Goal: Information Seeking & Learning: Learn about a topic

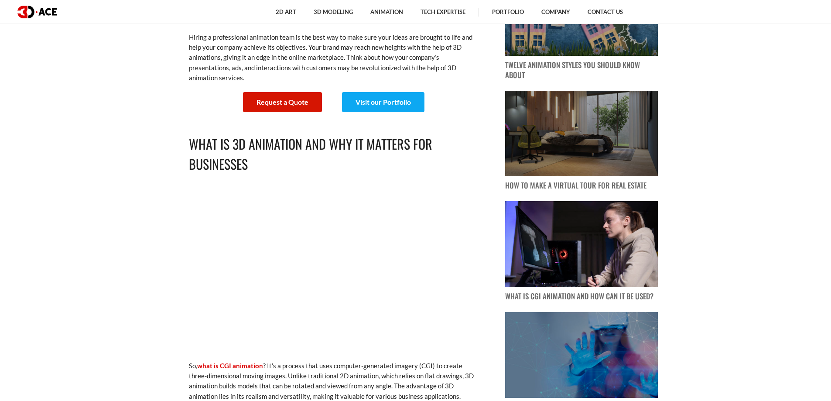
scroll to position [484, 0]
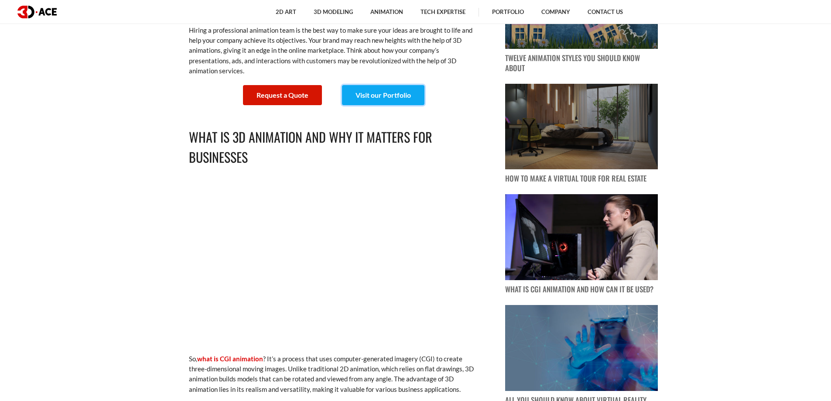
click at [394, 94] on link "Visit our Portfolio" at bounding box center [383, 95] width 82 height 20
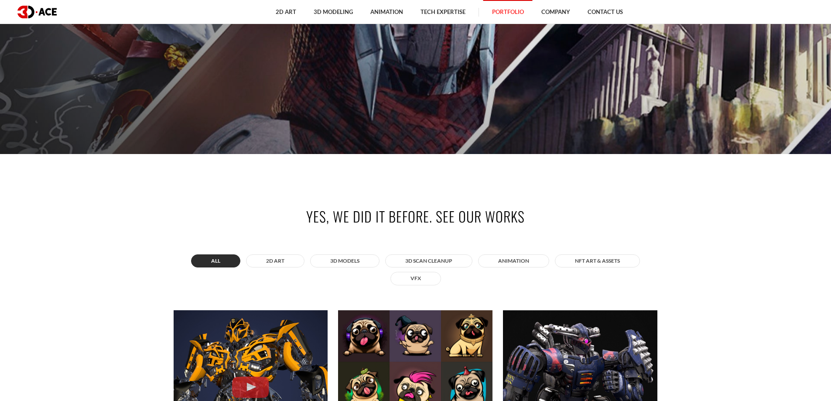
scroll to position [255, 0]
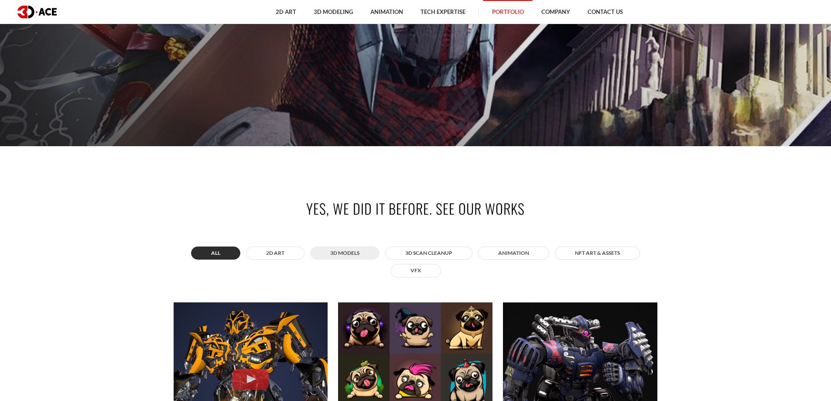
click at [332, 257] on button "3D MODELS" at bounding box center [344, 252] width 69 height 13
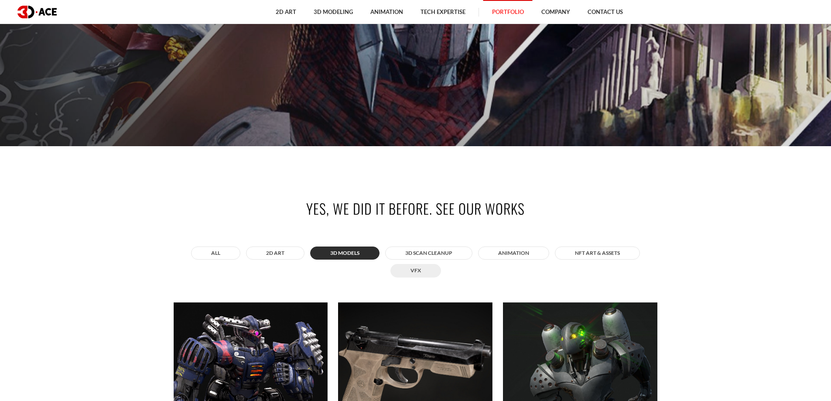
click at [422, 273] on button "VFX" at bounding box center [415, 270] width 51 height 13
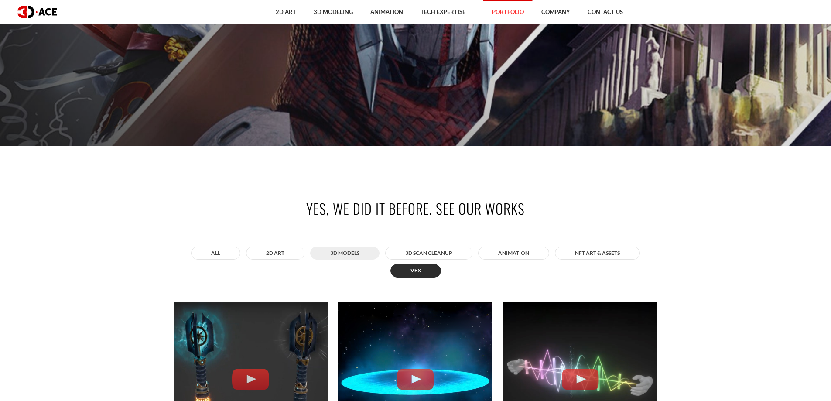
click at [340, 255] on button "3D MODELS" at bounding box center [344, 252] width 69 height 13
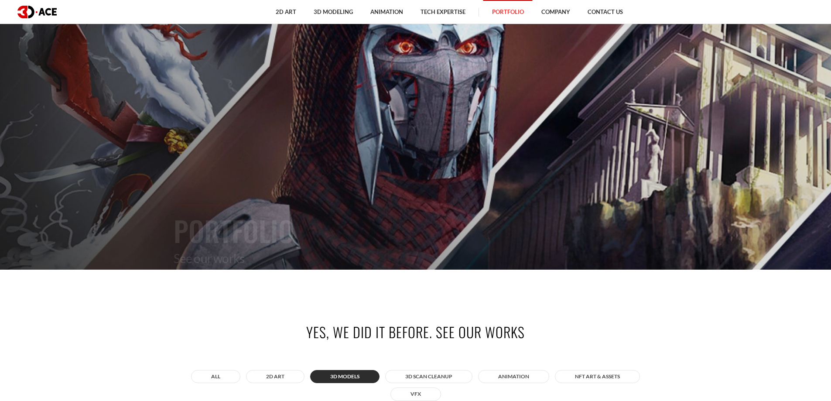
scroll to position [0, 0]
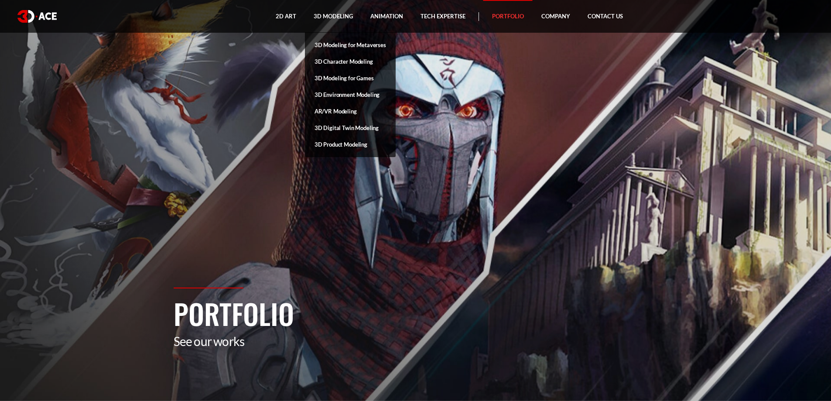
click at [356, 59] on link "3D Character Modeling" at bounding box center [350, 61] width 91 height 17
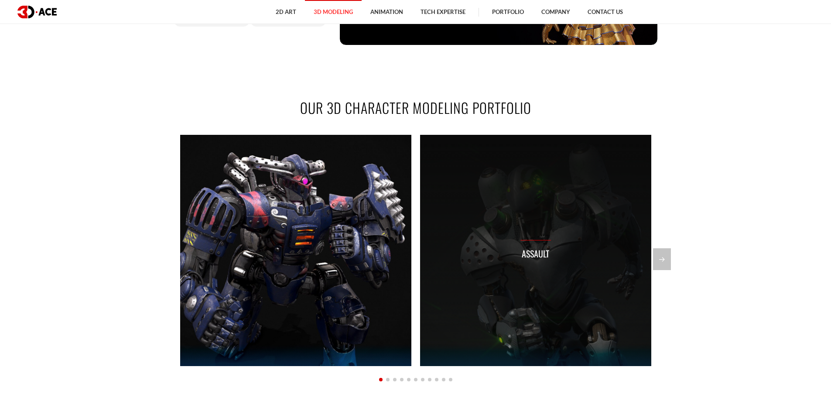
scroll to position [649, 0]
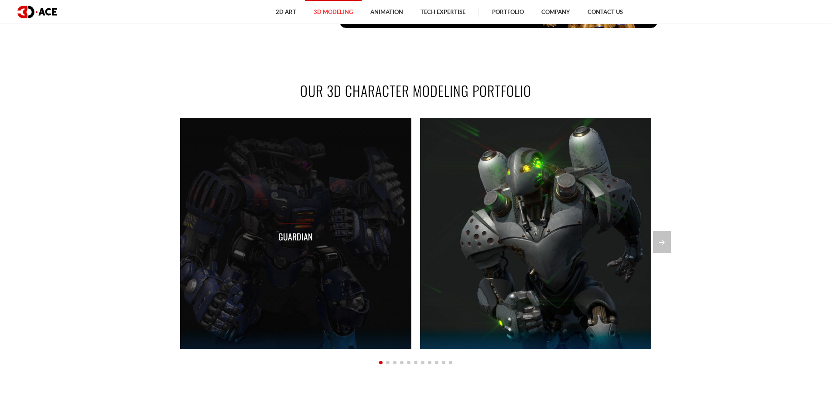
click at [378, 228] on div "Guardian" at bounding box center [295, 233] width 231 height 231
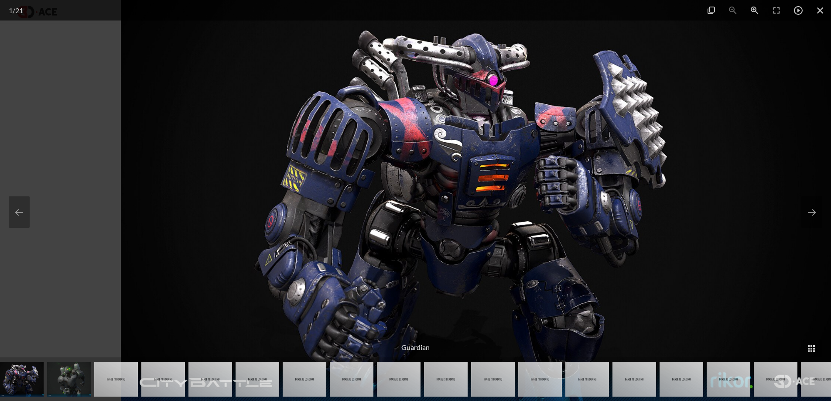
drag, startPoint x: 381, startPoint y: 220, endPoint x: 459, endPoint y: 216, distance: 78.1
click at [459, 216] on img at bounding box center [477, 200] width 712 height 401
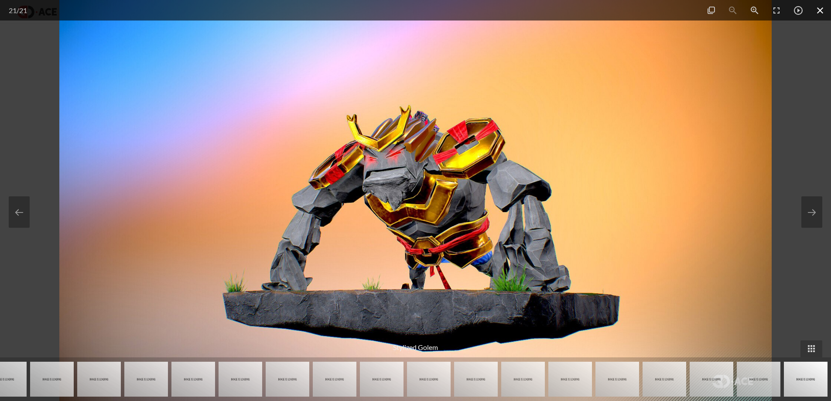
click at [822, 11] on span at bounding box center [820, 10] width 22 height 20
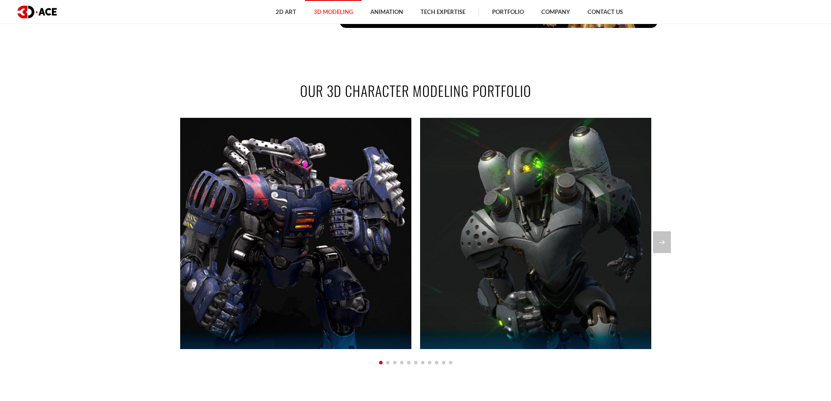
drag, startPoint x: 739, startPoint y: 262, endPoint x: 694, endPoint y: 120, distance: 148.6
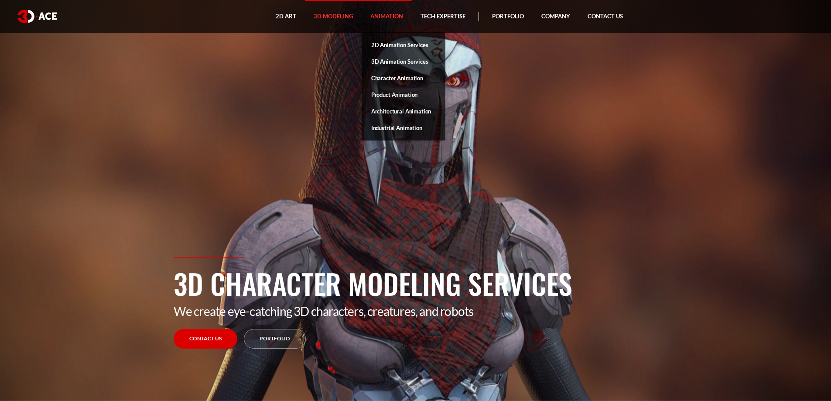
click at [393, 20] on link "Animation" at bounding box center [386, 16] width 50 height 33
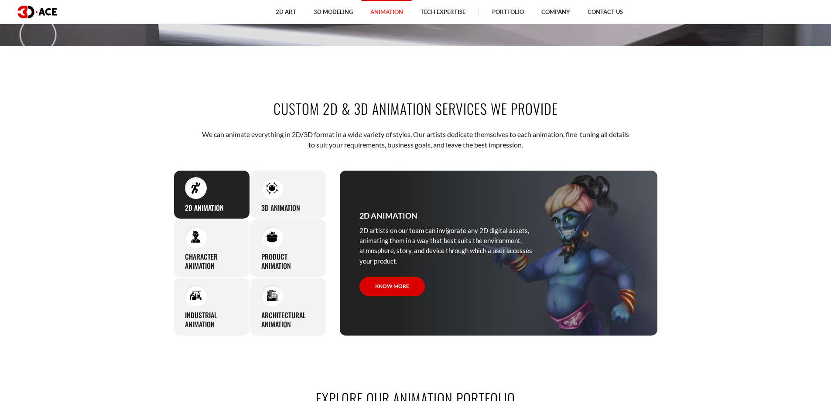
scroll to position [356, 0]
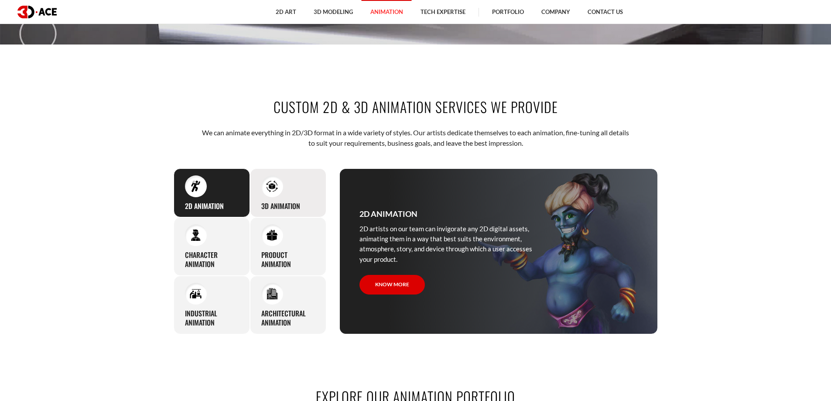
click at [289, 187] on div "3D Animation Regardless of your product’s type, whether an application or game,…" at bounding box center [288, 192] width 76 height 49
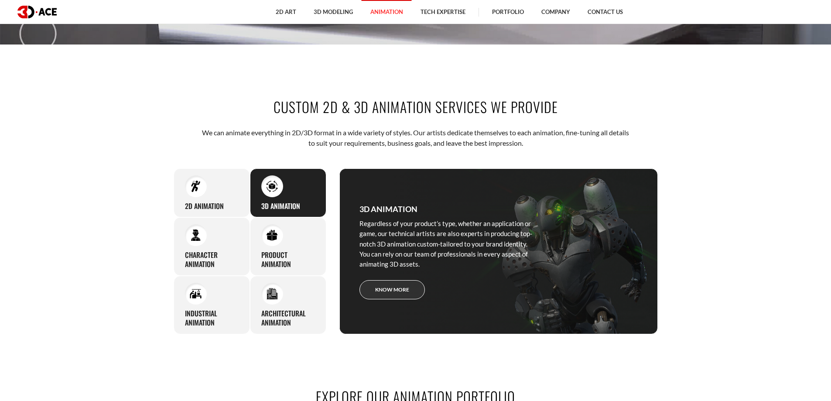
click at [379, 286] on link "Know more" at bounding box center [391, 290] width 65 height 20
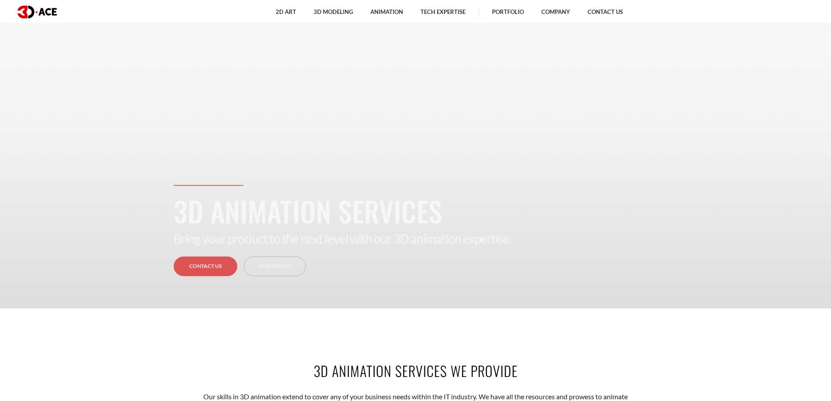
scroll to position [53, 0]
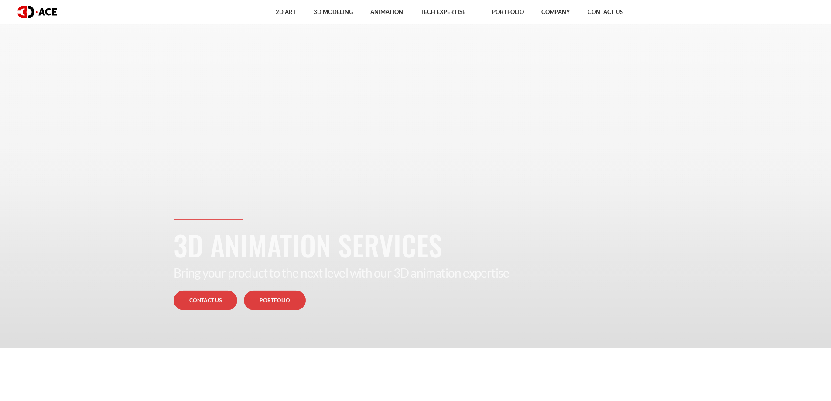
click at [269, 294] on link "Portfolio" at bounding box center [275, 300] width 62 height 20
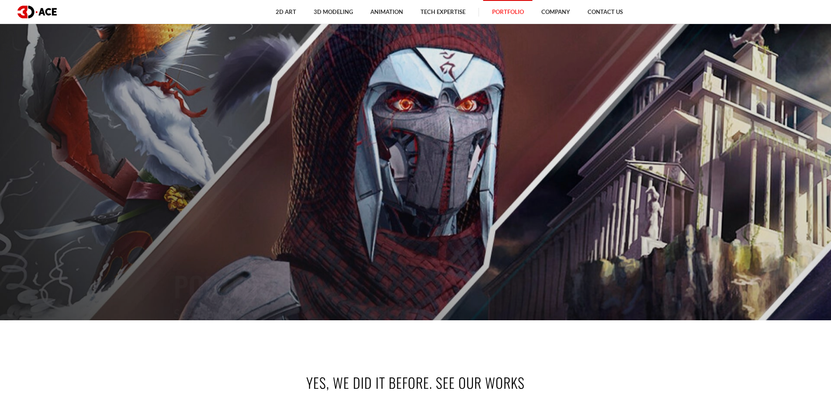
scroll to position [297, 0]
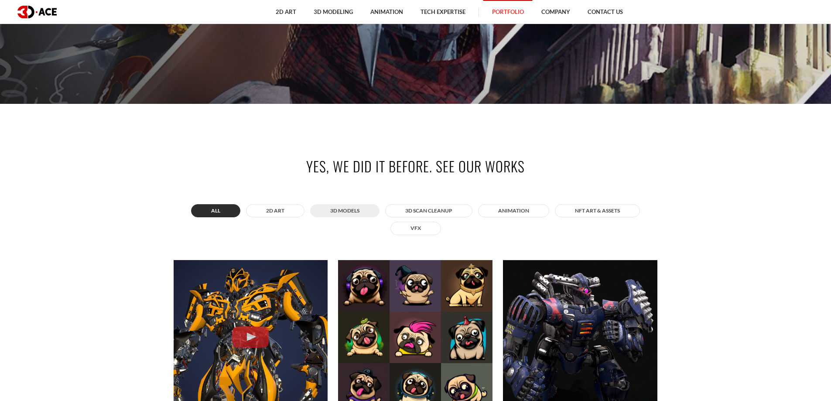
click at [347, 209] on button "3D MODELS" at bounding box center [344, 210] width 69 height 13
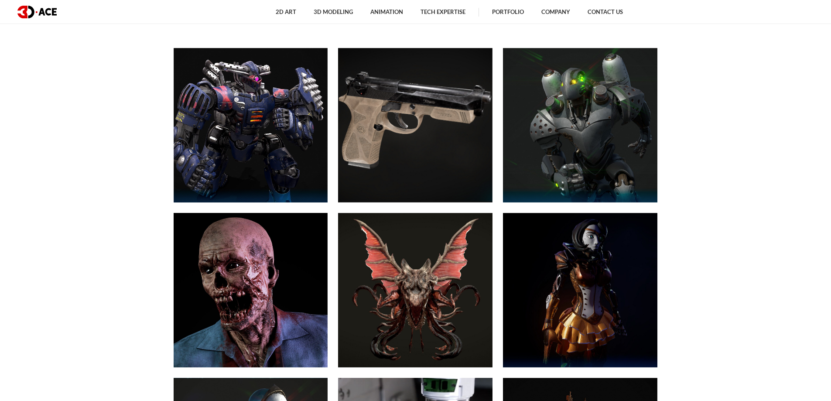
scroll to position [0, 0]
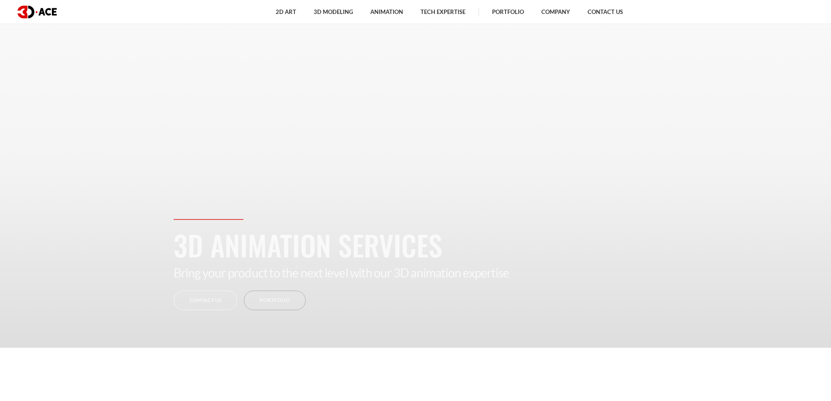
scroll to position [53, 0]
click at [204, 304] on link "Contact Us" at bounding box center [206, 300] width 64 height 20
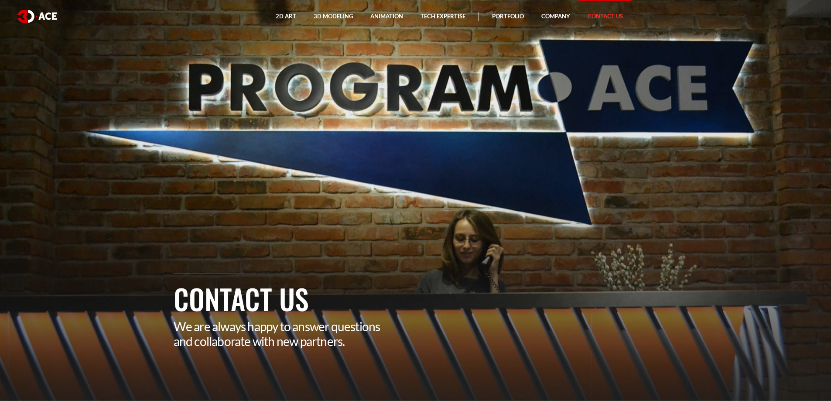
click at [257, 292] on h1 "Contact Us" at bounding box center [416, 298] width 484 height 41
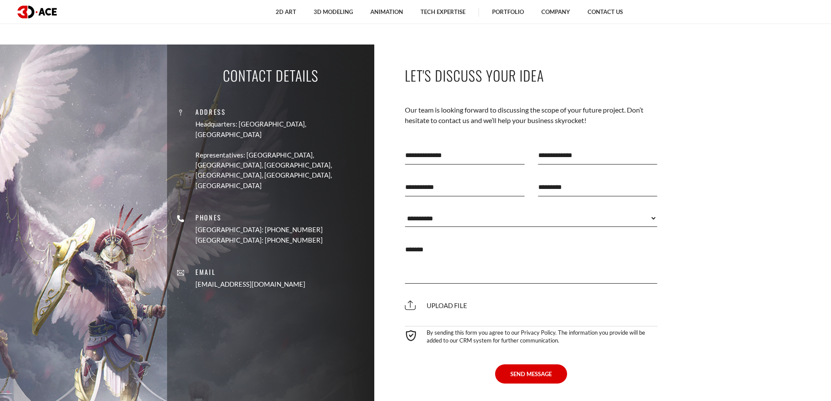
scroll to position [370, 0]
